Goal: Navigation & Orientation: Find specific page/section

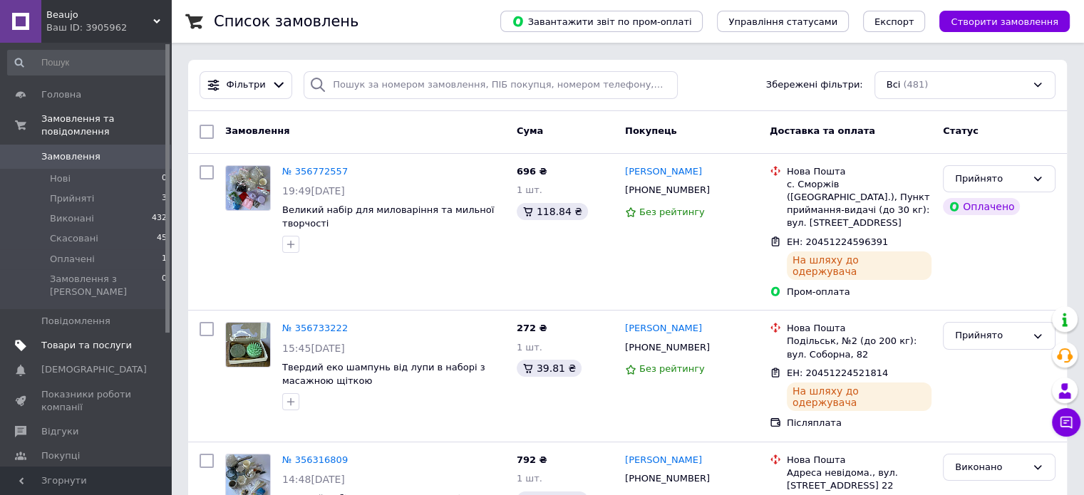
click at [84, 334] on link "Товари та послуги" at bounding box center [87, 346] width 175 height 24
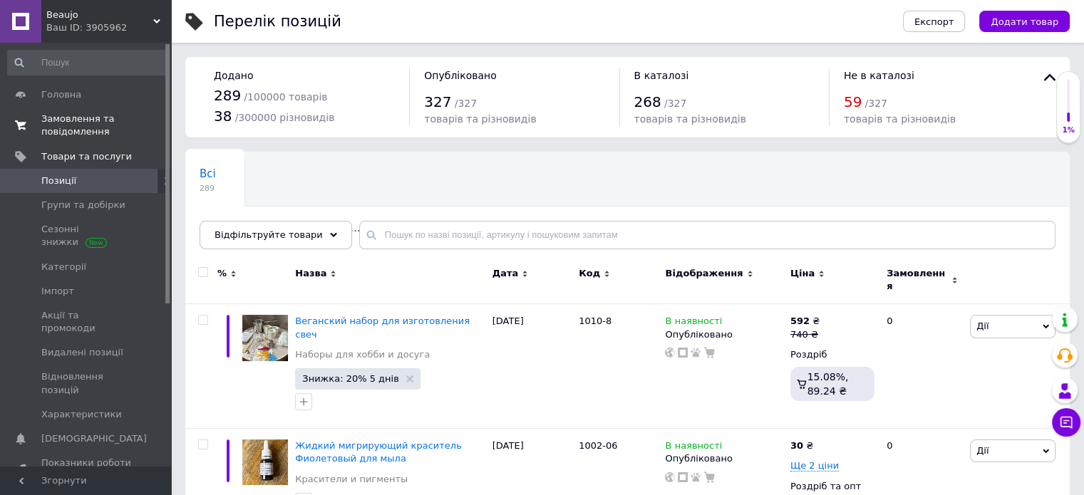
click at [83, 125] on span "Замовлення та повідомлення" at bounding box center [86, 126] width 91 height 26
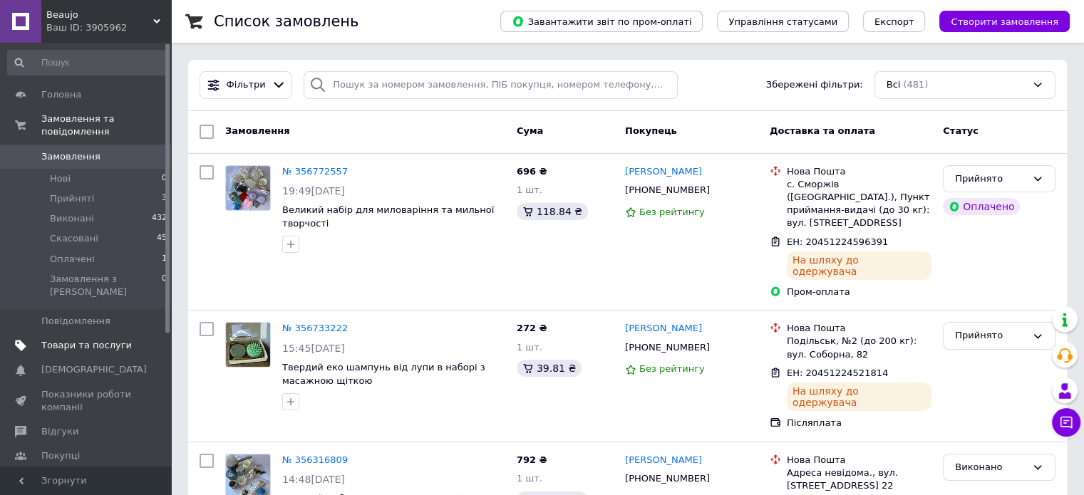
click at [93, 334] on link "Товари та послуги" at bounding box center [87, 346] width 175 height 24
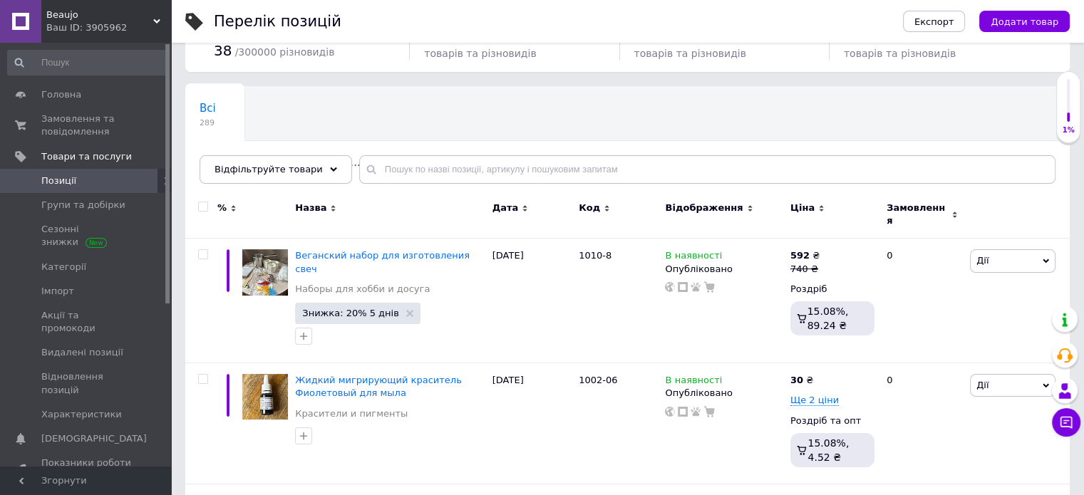
scroll to position [143, 0]
